Goal: Information Seeking & Learning: Learn about a topic

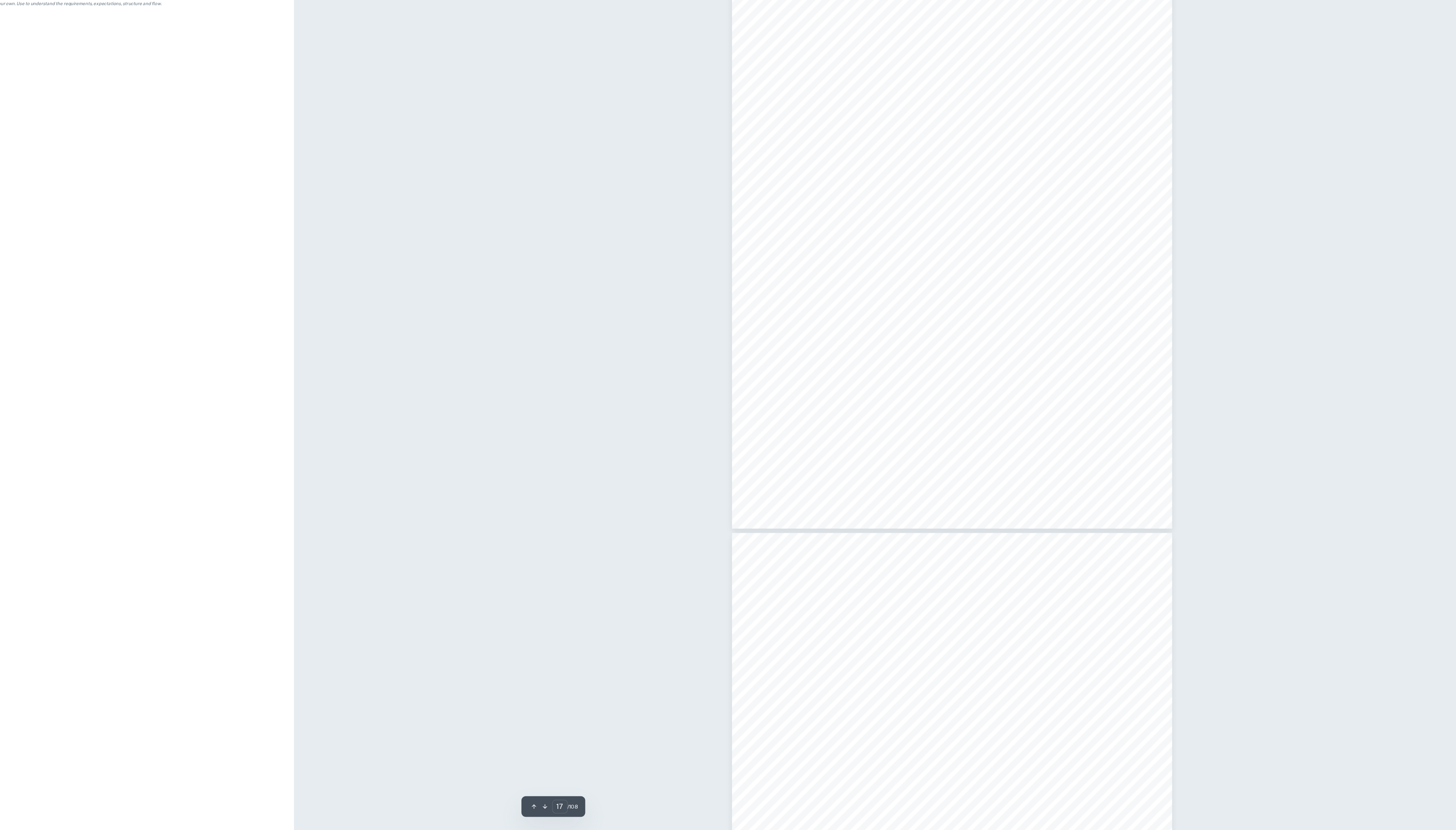
scroll to position [7215, 0]
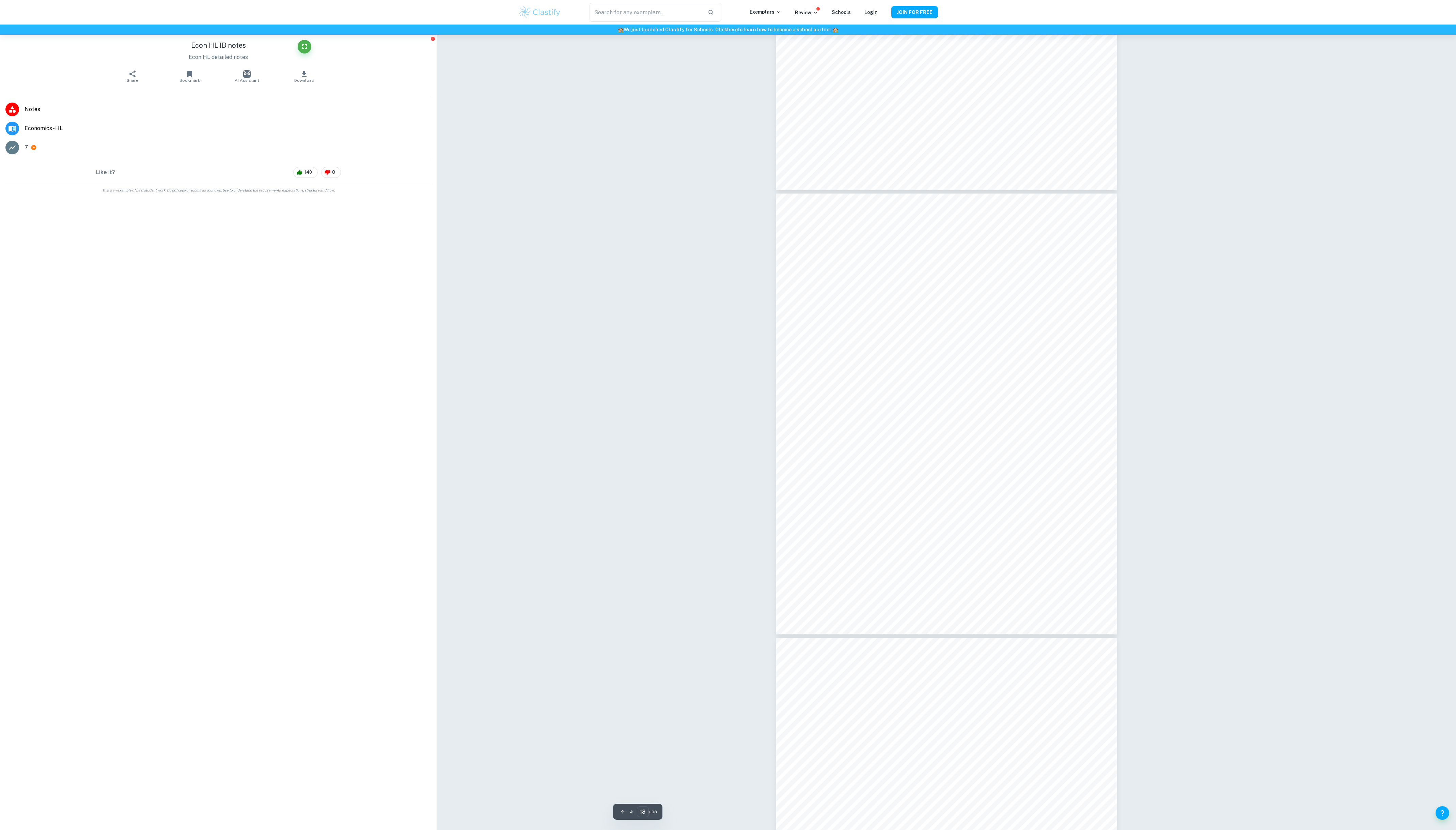
scroll to position [7521, 0]
type input "19"
